Goal: Find specific page/section: Find specific page/section

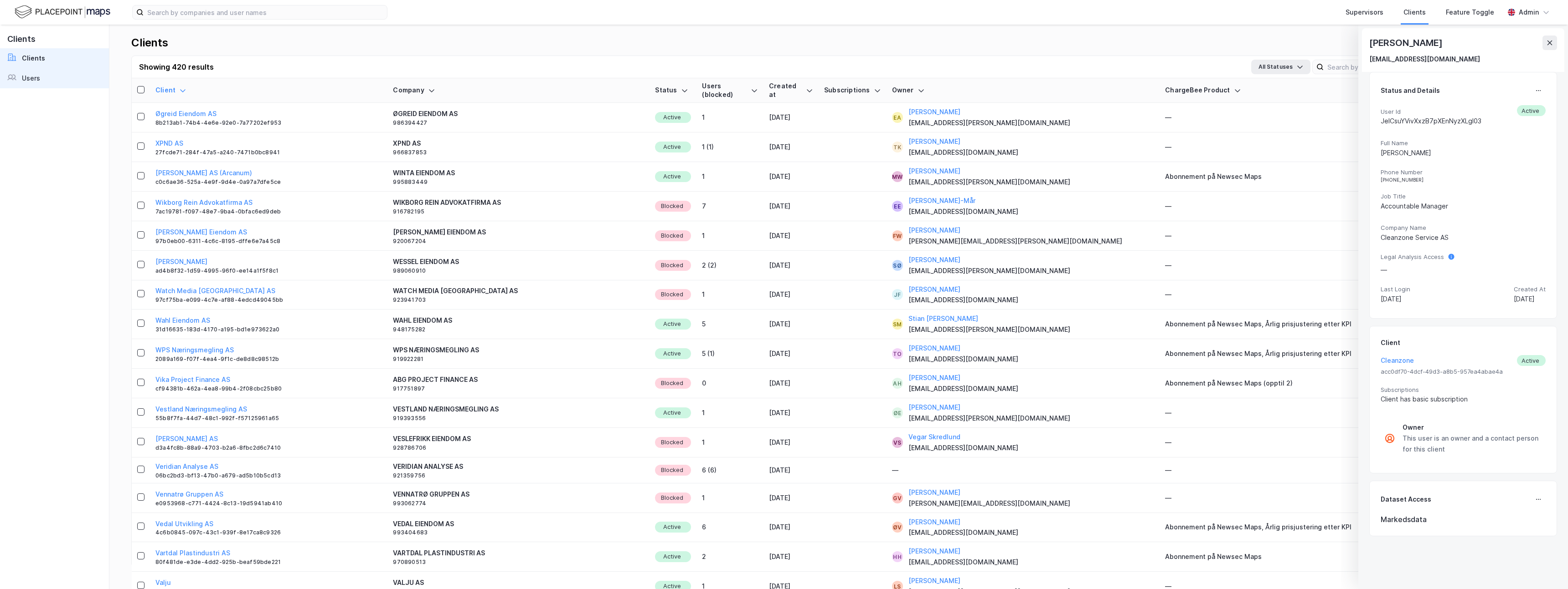
click at [54, 74] on link "Users" at bounding box center [54, 78] width 109 height 20
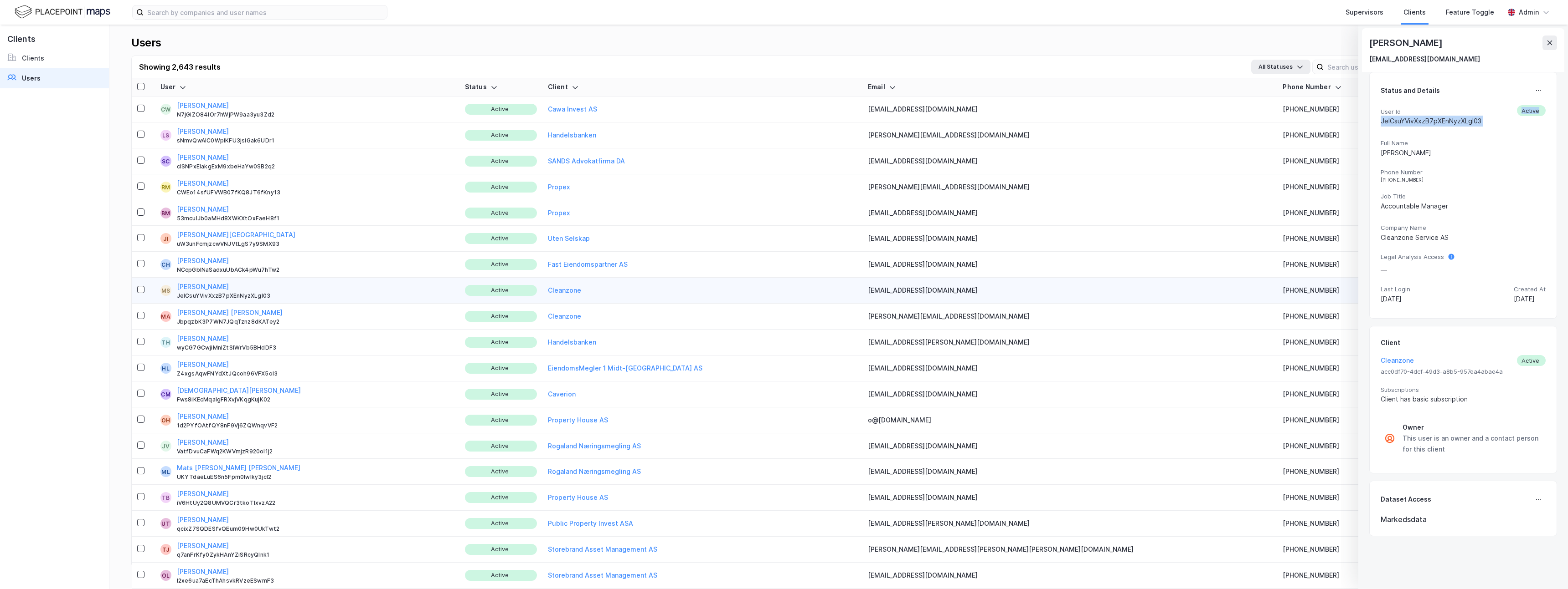
drag, startPoint x: 1494, startPoint y: 118, endPoint x: 1378, endPoint y: 120, distance: 116.0
click at [1378, 120] on div "Status and Details User Id JeICsuYVivXxzB7pXEnNyzXLgl03 Active Full Name [PERSO…" at bounding box center [1462, 195] width 188 height 246
copy div "JeICsuYVivXxzB7pXEnNyzXLgl03 Active"
click at [1403, 364] on button "Cleanzone" at bounding box center [1397, 360] width 34 height 11
